Goal: Task Accomplishment & Management: Complete application form

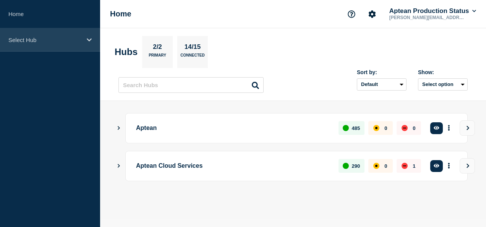
click at [43, 42] on p "Select Hub" at bounding box center [44, 40] width 73 height 6
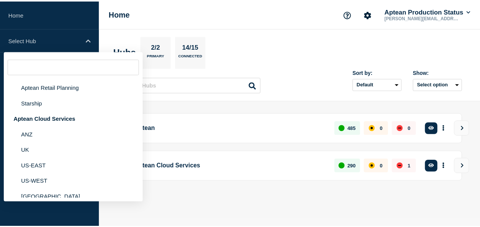
scroll to position [115, 0]
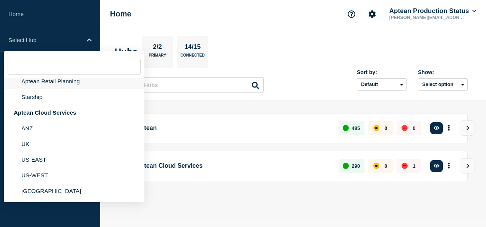
click at [77, 89] on li "Aptean Retail Planning" at bounding box center [74, 81] width 141 height 16
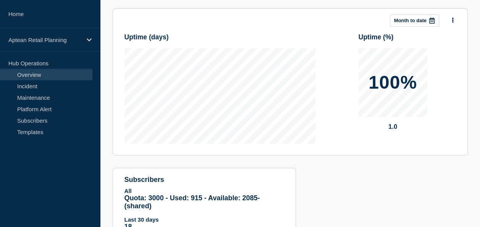
scroll to position [115, 0]
click at [51, 96] on link "Maintenance" at bounding box center [46, 97] width 92 height 11
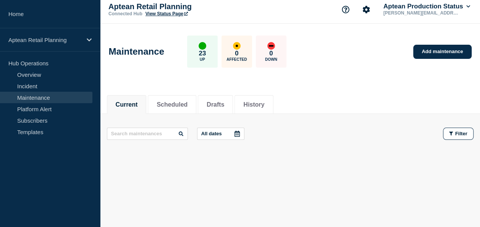
scroll to position [6, 0]
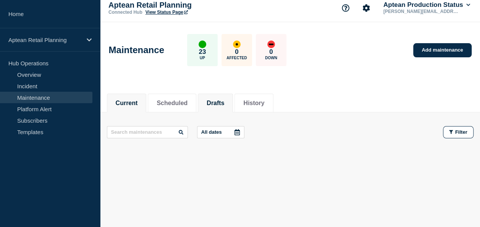
click at [224, 102] on button "Drafts" at bounding box center [216, 103] width 18 height 7
click at [264, 101] on button "History" at bounding box center [253, 103] width 21 height 7
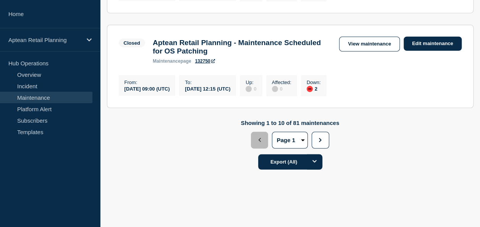
scroll to position [999, 0]
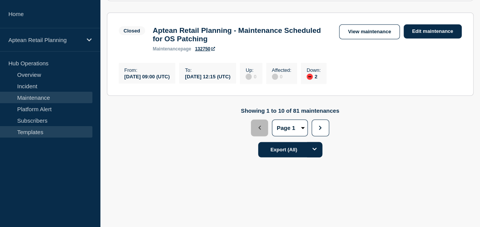
click at [41, 129] on link "Templates" at bounding box center [46, 131] width 92 height 11
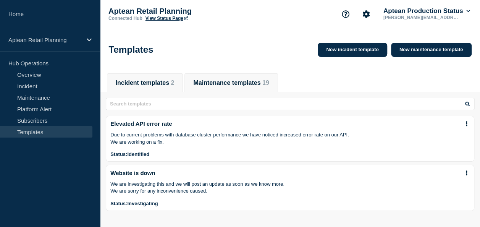
click at [250, 86] on button "Maintenance templates 19" at bounding box center [231, 82] width 76 height 7
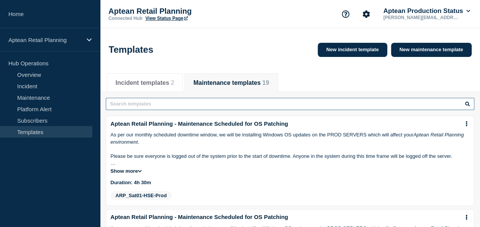
click at [171, 107] on input "text" at bounding box center [290, 104] width 368 height 12
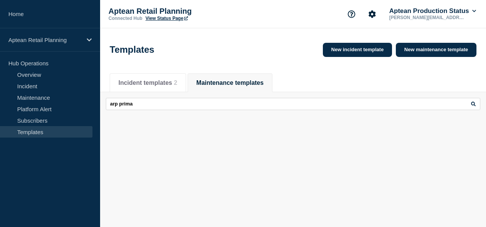
click at [473, 106] on icon at bounding box center [473, 104] width 5 height 5
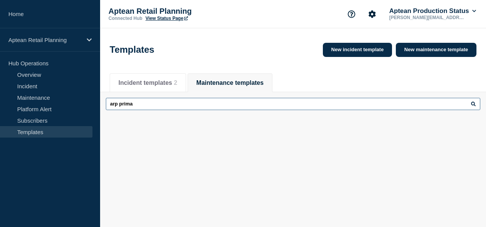
click at [156, 105] on input "arp prima" at bounding box center [293, 104] width 374 height 12
type input "a"
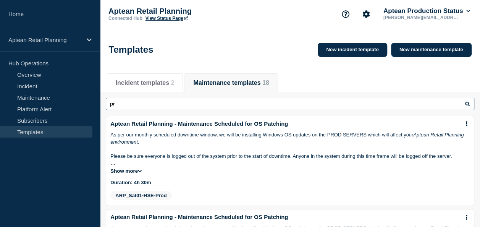
type input "pr"
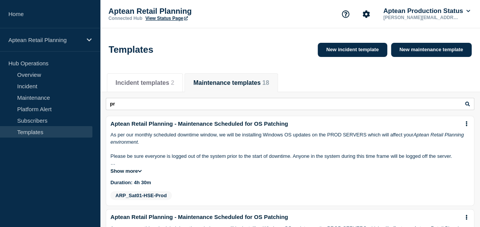
click at [469, 104] on icon at bounding box center [467, 104] width 5 height 5
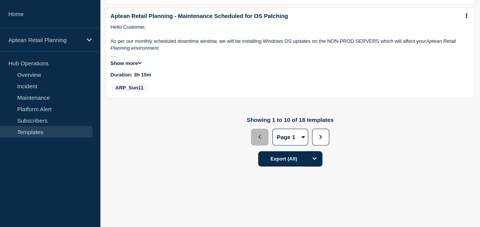
scroll to position [955, 0]
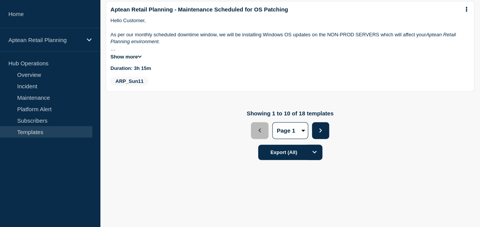
click at [325, 139] on button "Next" at bounding box center [320, 130] width 17 height 17
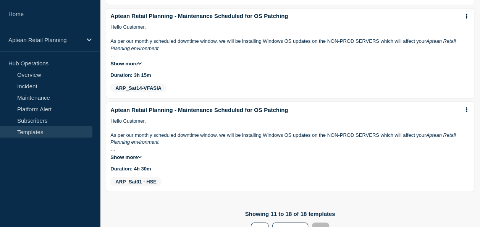
scroll to position [784, 0]
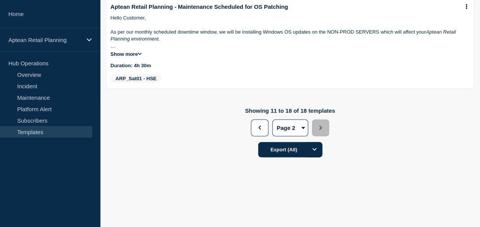
click at [295, 126] on select "Page 1 Page 2" at bounding box center [290, 128] width 36 height 17
select select "1"
click at [272, 120] on select "Page 1 Page 2" at bounding box center [290, 128] width 36 height 17
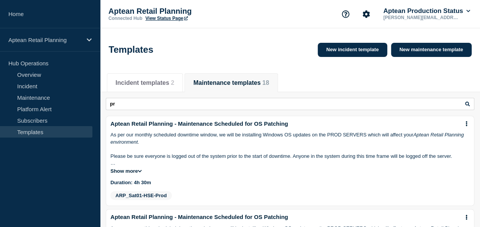
click at [259, 86] on button "Maintenance templates 18" at bounding box center [231, 82] width 76 height 7
click at [169, 85] on button "Incident templates 2" at bounding box center [145, 82] width 59 height 7
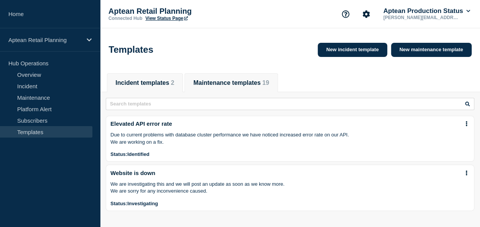
click at [259, 86] on button "Maintenance templates 19" at bounding box center [231, 82] width 76 height 7
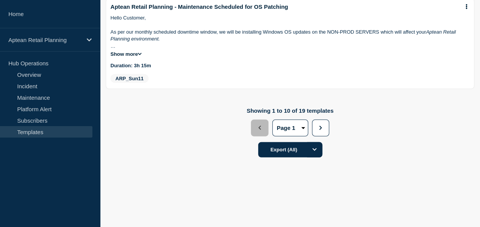
scroll to position [973, 0]
click at [322, 124] on button "Next" at bounding box center [320, 128] width 17 height 17
select select "2"
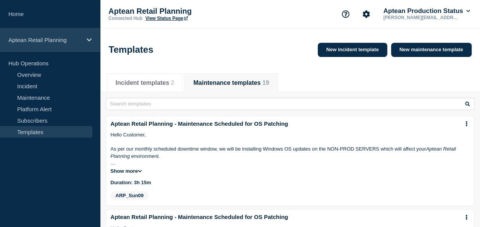
click at [66, 42] on p "Aptean Retail Planning" at bounding box center [44, 40] width 73 height 6
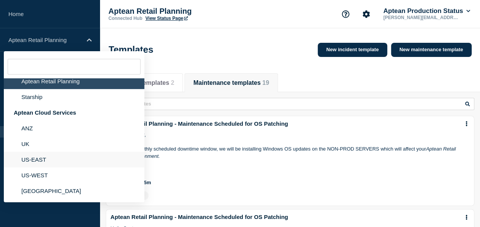
scroll to position [139, 0]
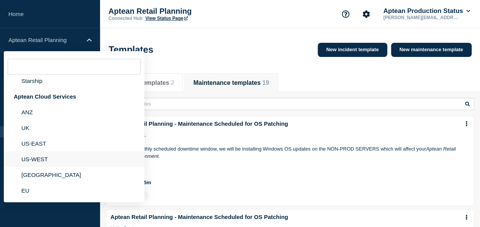
click at [54, 156] on li "US-WEST" at bounding box center [74, 159] width 141 height 16
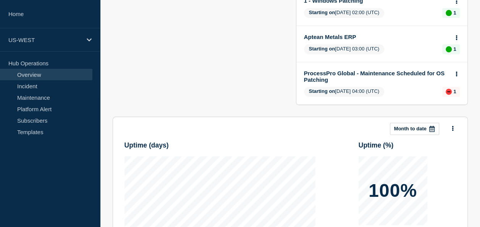
scroll to position [153, 0]
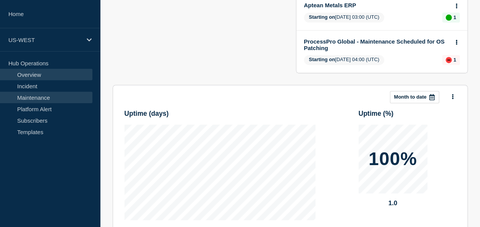
click at [52, 99] on link "Maintenance" at bounding box center [46, 97] width 92 height 11
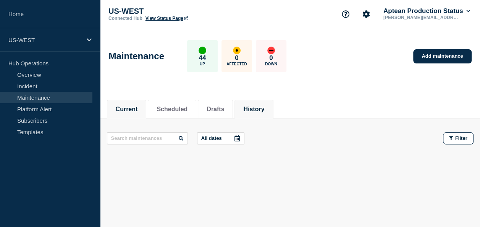
click at [262, 110] on button "History" at bounding box center [253, 109] width 21 height 7
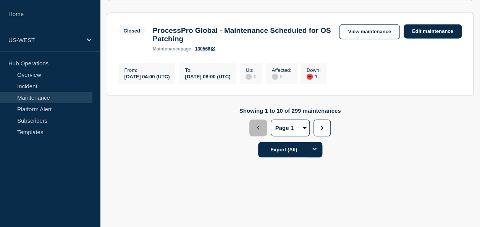
scroll to position [999, 0]
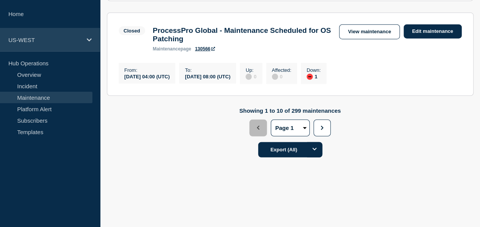
click at [54, 42] on p "US-WEST" at bounding box center [44, 40] width 73 height 6
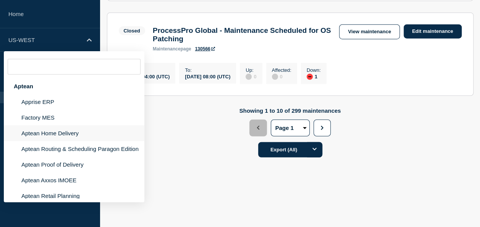
scroll to position [139, 0]
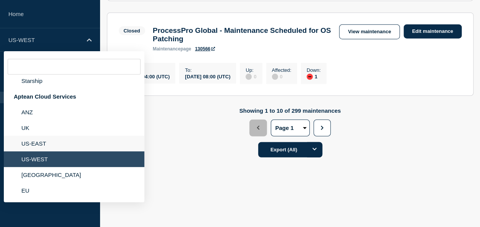
click at [52, 137] on li "US-EAST" at bounding box center [74, 144] width 141 height 16
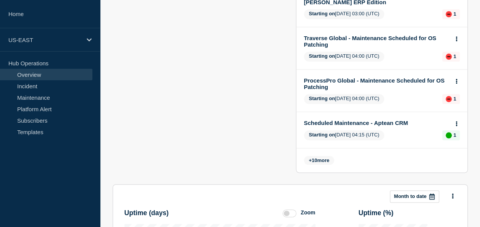
scroll to position [382, 0]
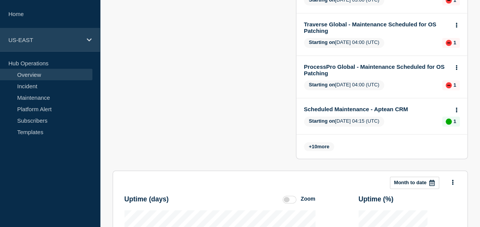
click at [48, 31] on div "US-EAST" at bounding box center [50, 39] width 100 height 23
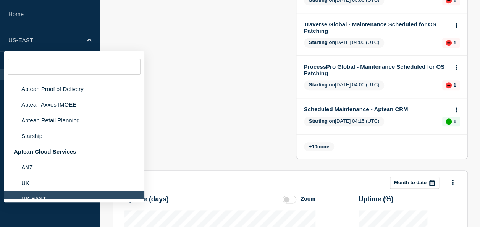
scroll to position [76, 0]
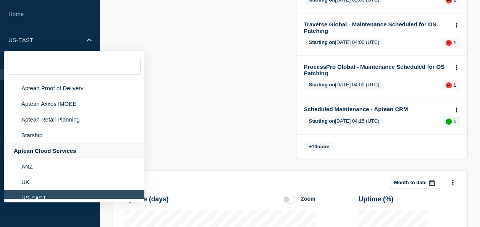
click at [46, 155] on div "Aptean Cloud Services" at bounding box center [74, 151] width 141 height 16
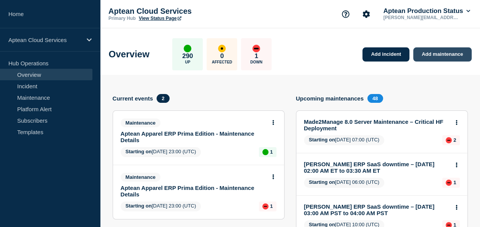
click at [426, 52] on link "Add maintenance" at bounding box center [442, 54] width 58 height 14
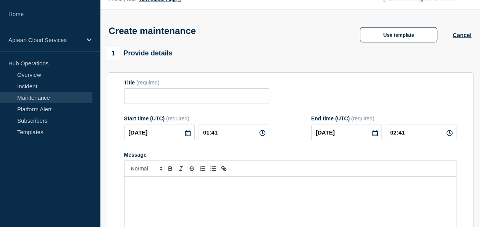
scroll to position [18, 0]
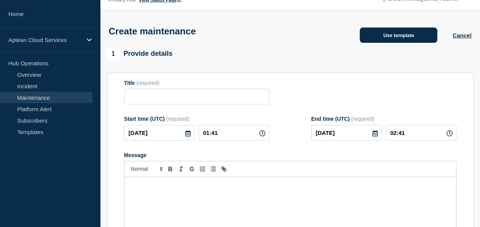
click at [377, 37] on button "Use template" at bounding box center [399, 34] width 78 height 15
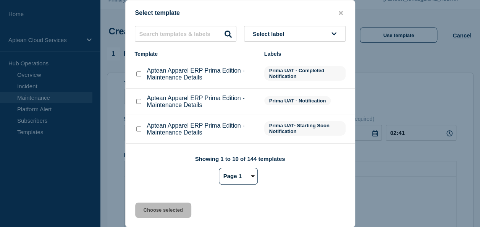
click at [291, 78] on span "Prima UAT - Completed Notification" at bounding box center [304, 73] width 81 height 15
click at [138, 74] on input "Aptean Apparel ERP Prima Edition - Maintenance Details checkbox" at bounding box center [138, 73] width 5 height 5
checkbox input "true"
click at [156, 210] on button "Choose selected" at bounding box center [163, 209] width 56 height 15
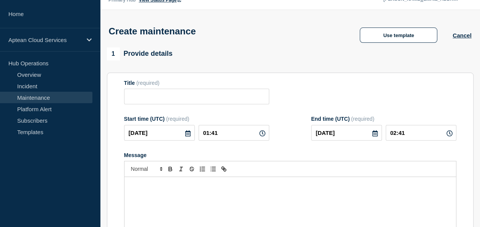
type input "Aptean Apparel ERP Prima Edition - Maintenance Details"
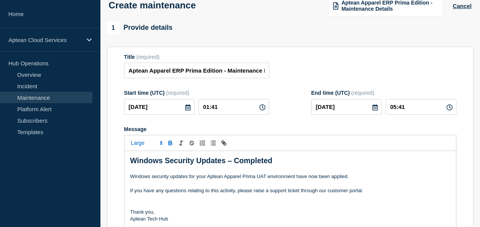
scroll to position [57, 0]
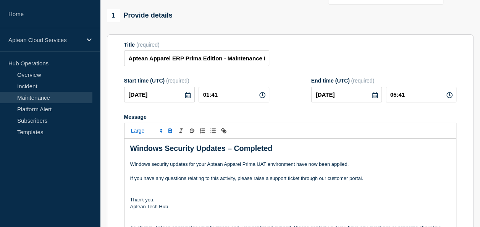
click at [261, 95] on icon at bounding box center [262, 95] width 6 height 6
click at [223, 97] on input "01:41" at bounding box center [234, 95] width 71 height 16
click at [412, 96] on input "05:41" at bounding box center [421, 95] width 71 height 16
type input "01:50"
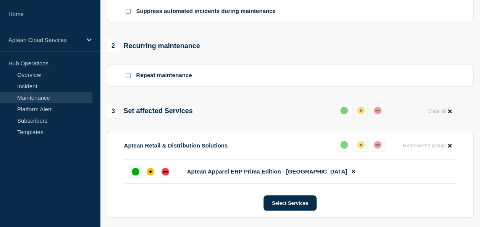
scroll to position [324, 0]
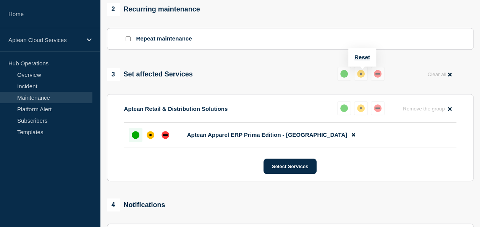
click at [341, 75] on div "up" at bounding box center [344, 74] width 8 height 8
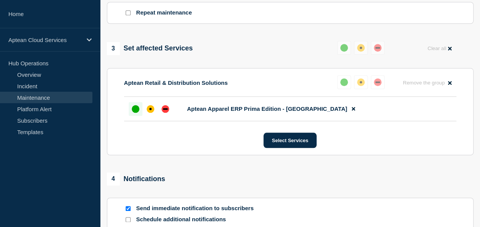
scroll to position [362, 0]
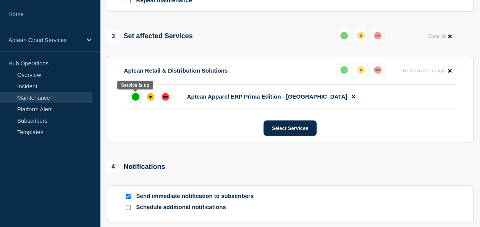
click at [136, 100] on div "up" at bounding box center [136, 97] width 8 height 8
click at [367, 19] on button "Reset" at bounding box center [362, 19] width 16 height 6
click at [347, 37] on div "up" at bounding box center [347, 36] width 8 height 8
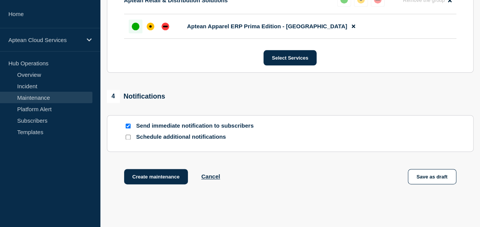
scroll to position [441, 0]
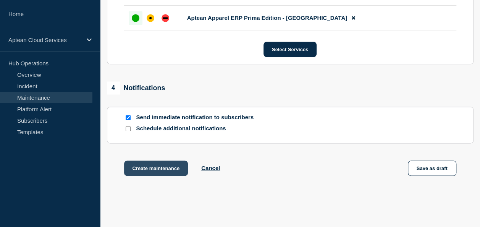
click at [166, 173] on button "Create maintenance" at bounding box center [156, 167] width 64 height 15
